Goal: Task Accomplishment & Management: Use online tool/utility

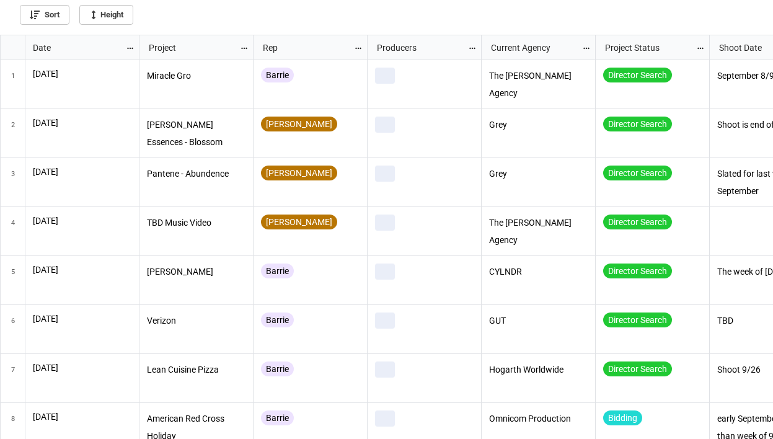
scroll to position [396, 765]
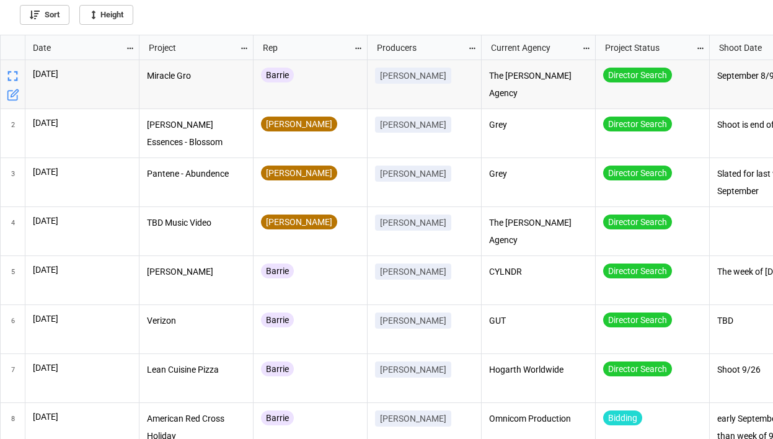
click at [130, 45] on icon "grid" at bounding box center [130, 48] width 9 height 9
click at [150, 71] on li "Sort" at bounding box center [151, 68] width 50 height 20
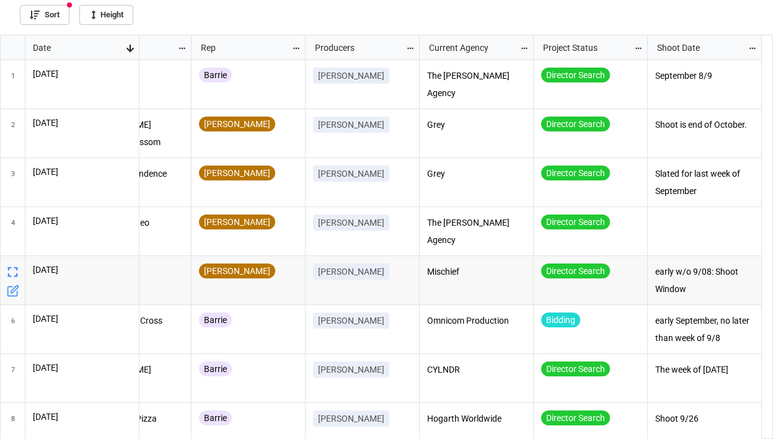
scroll to position [0, 0]
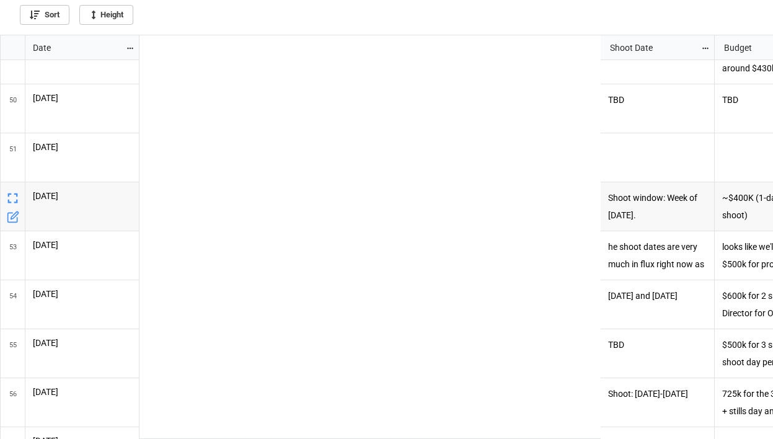
scroll to position [2374, 854]
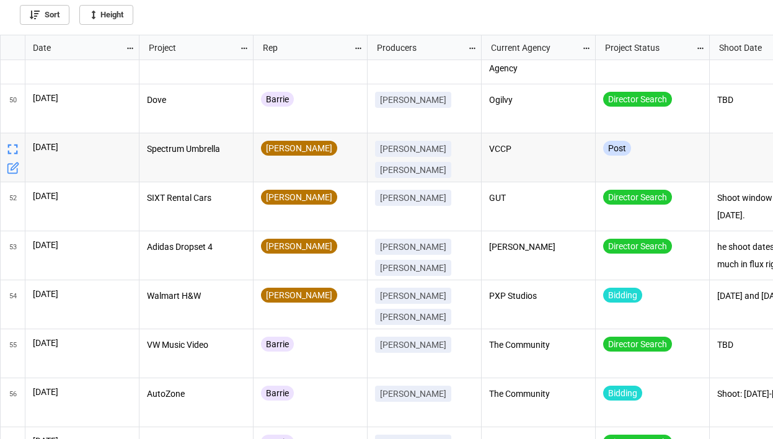
click at [12, 146] on icon "grid" at bounding box center [12, 149] width 17 height 17
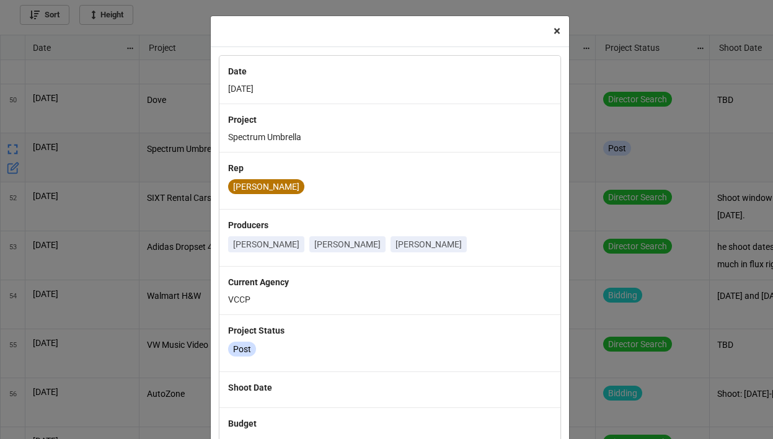
click at [553, 33] on span "×" at bounding box center [556, 31] width 7 height 15
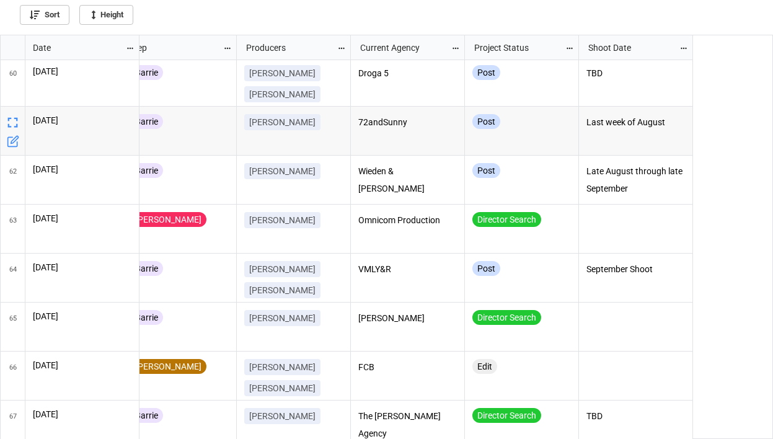
scroll to position [0, 0]
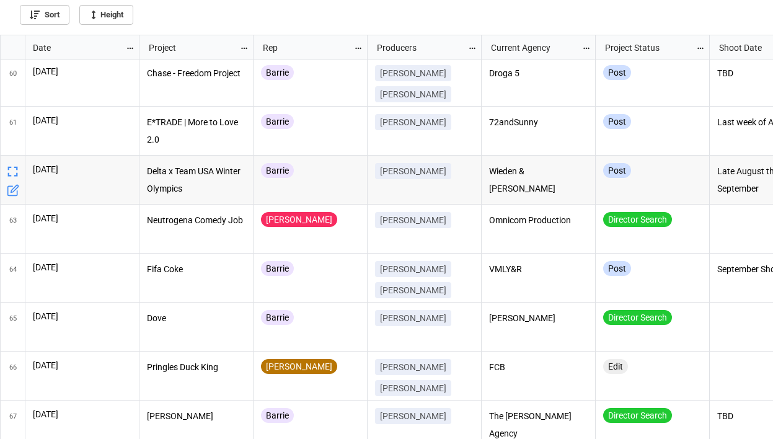
click at [9, 172] on icon "grid" at bounding box center [12, 171] width 17 height 17
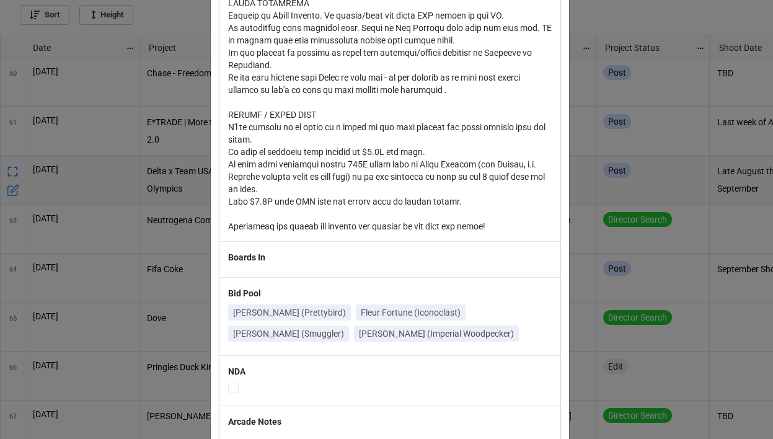
scroll to position [854, 0]
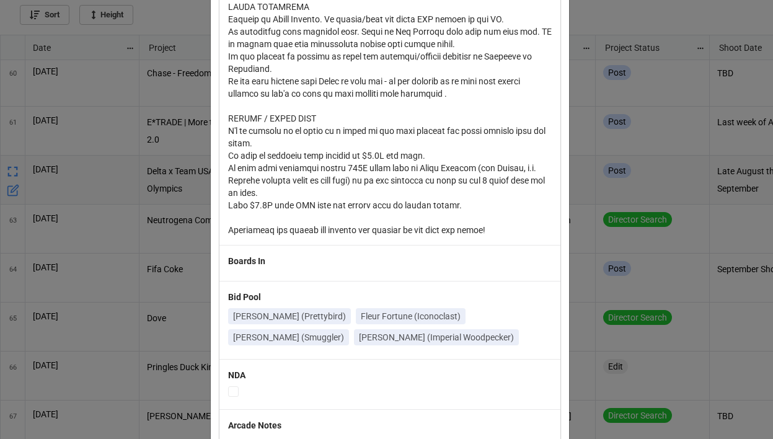
click at [704, 303] on div "× Close Date [DATE] Project Delta x Team USA Winter Olympics Rep [PERSON_NAME] …" at bounding box center [386, 219] width 773 height 439
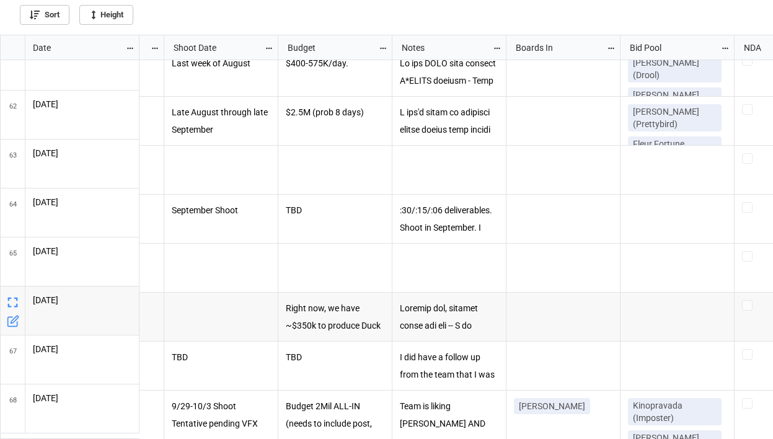
scroll to position [2955, 0]
